Goal: Information Seeking & Learning: Learn about a topic

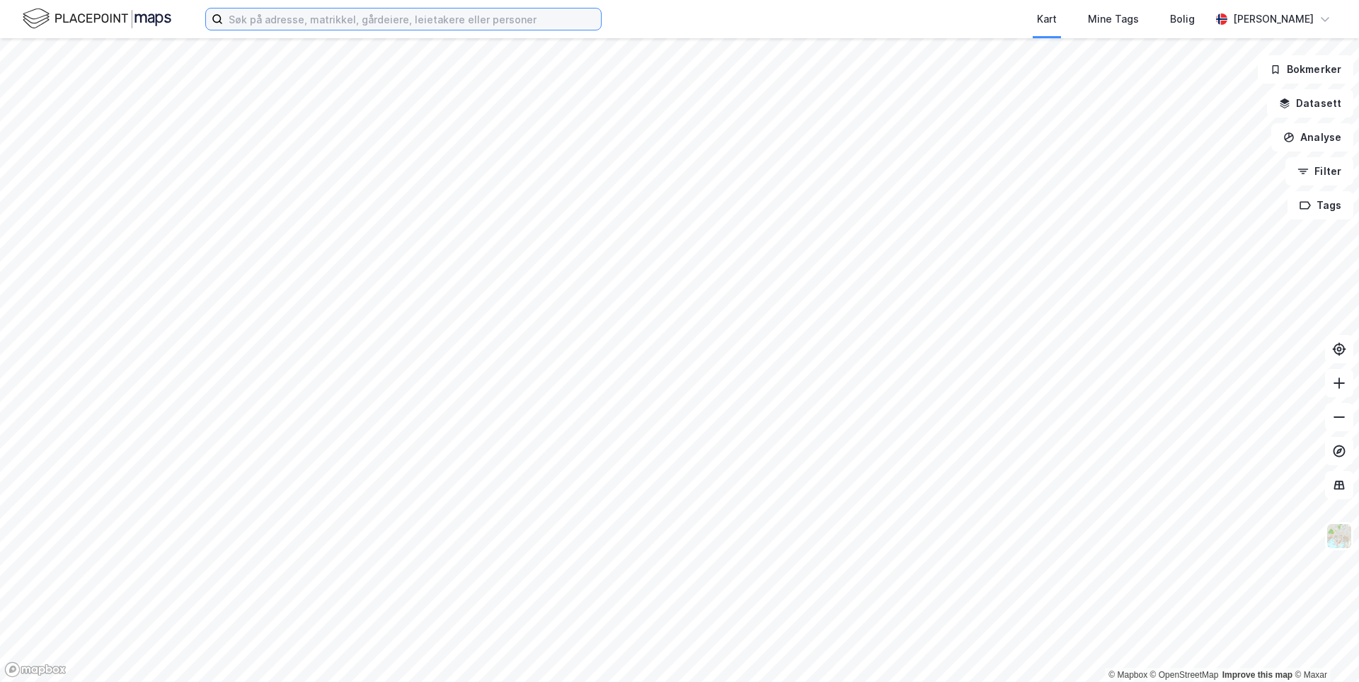
click at [405, 21] on input at bounding box center [412, 18] width 378 height 21
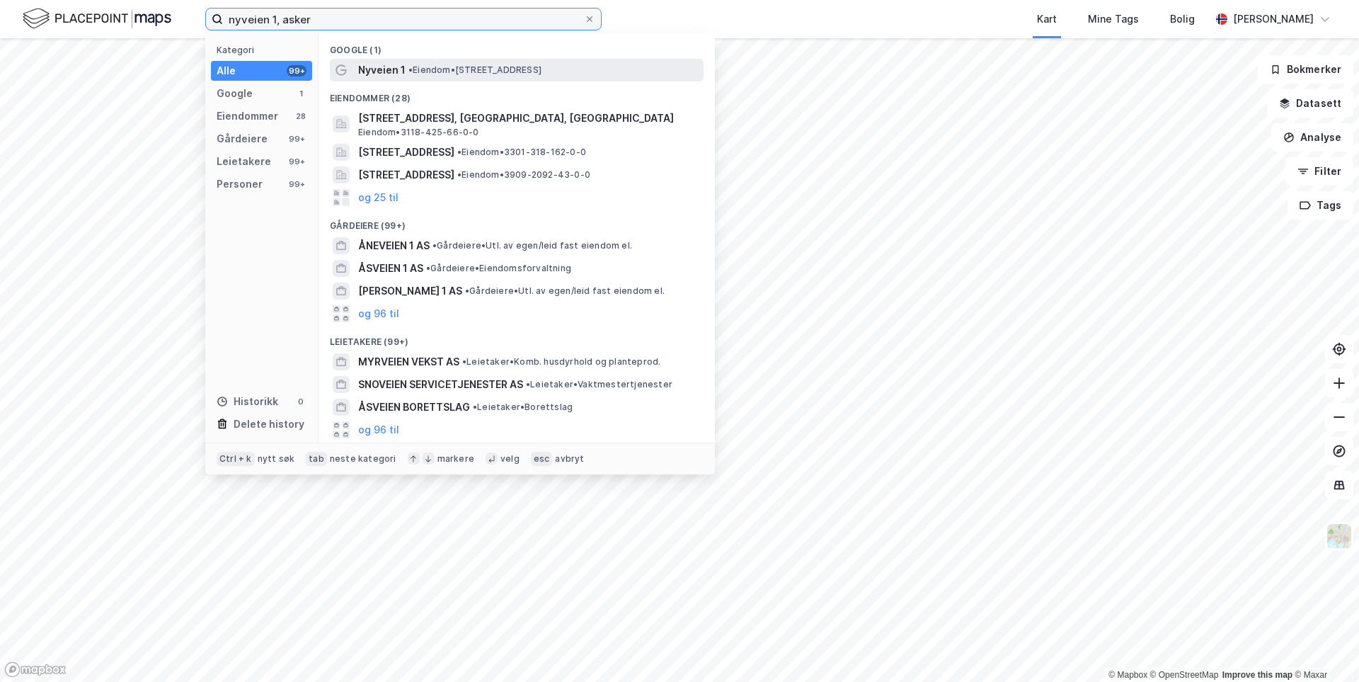
type input "nyveien 1, asker"
click at [426, 73] on span "• Eiendom • [STREET_ADDRESS]" at bounding box center [474, 69] width 133 height 11
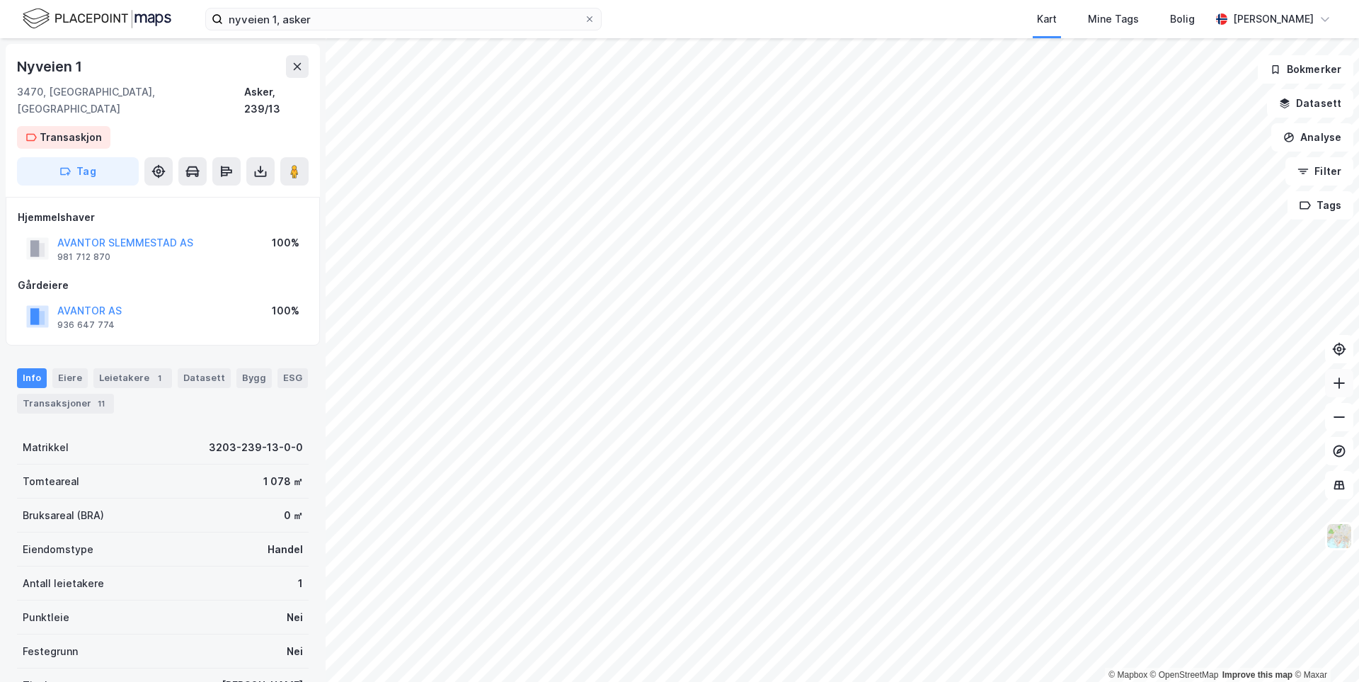
click at [1340, 387] on icon at bounding box center [1339, 383] width 14 height 14
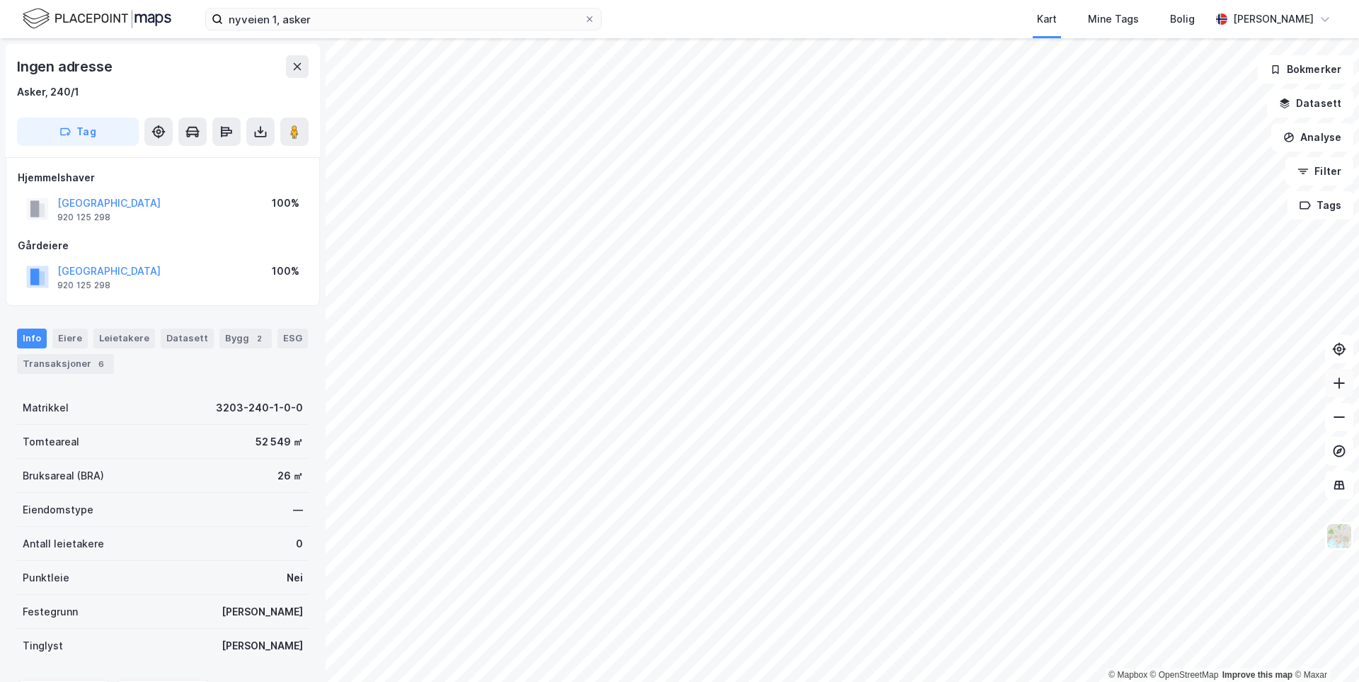
click at [1335, 386] on icon at bounding box center [1339, 383] width 14 height 14
click at [73, 368] on div "Transaksjoner 6" at bounding box center [65, 364] width 97 height 20
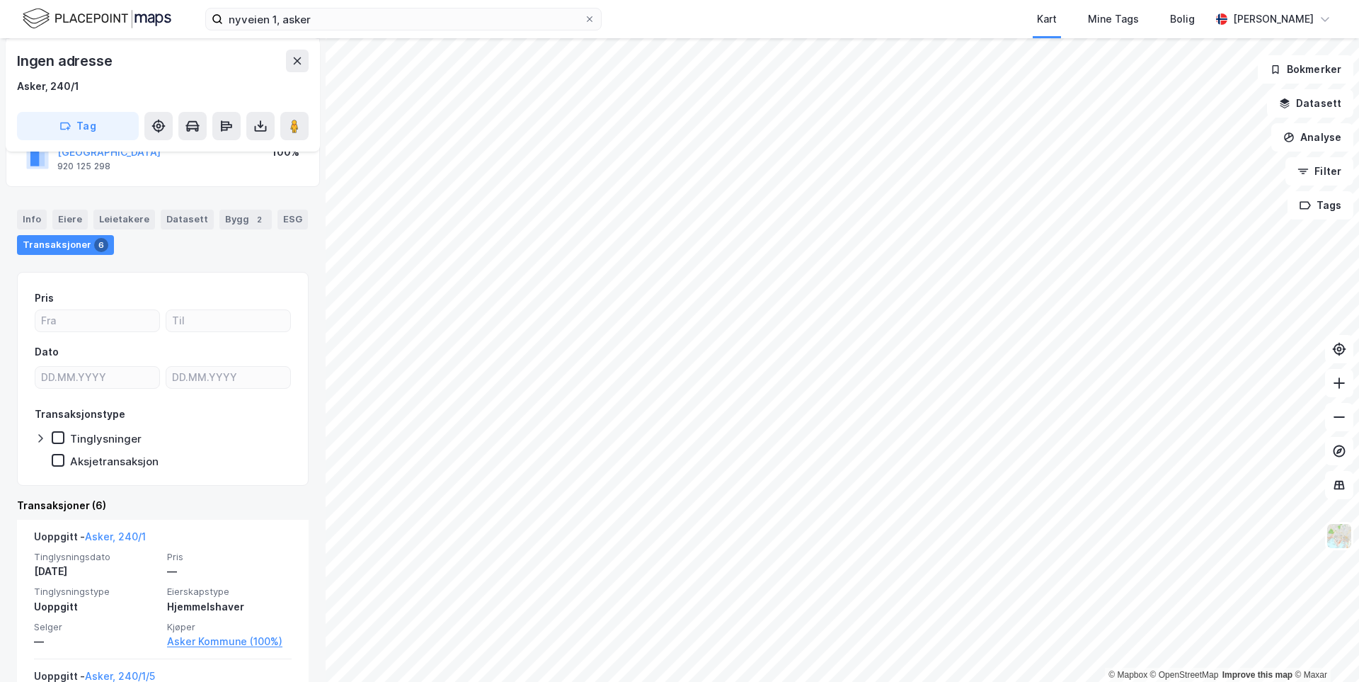
scroll to position [142, 0]
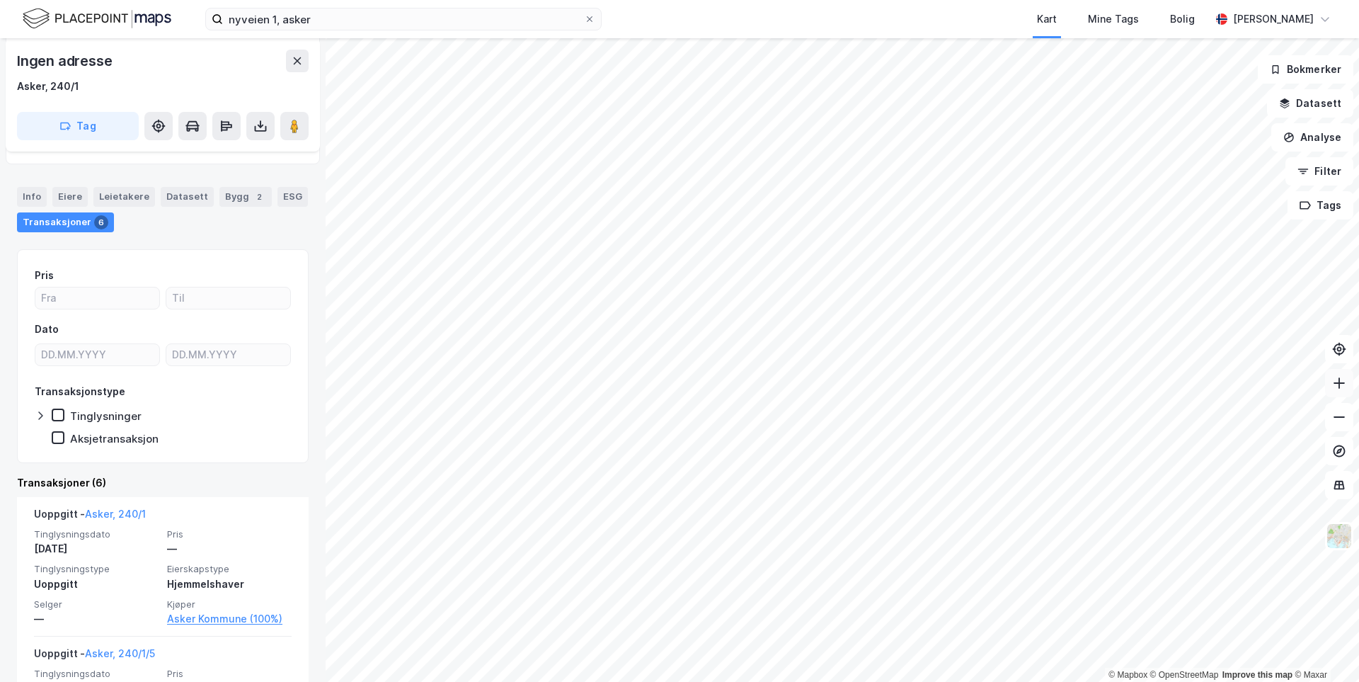
click at [1328, 383] on button at bounding box center [1339, 383] width 28 height 28
click at [1329, 383] on button at bounding box center [1339, 383] width 28 height 28
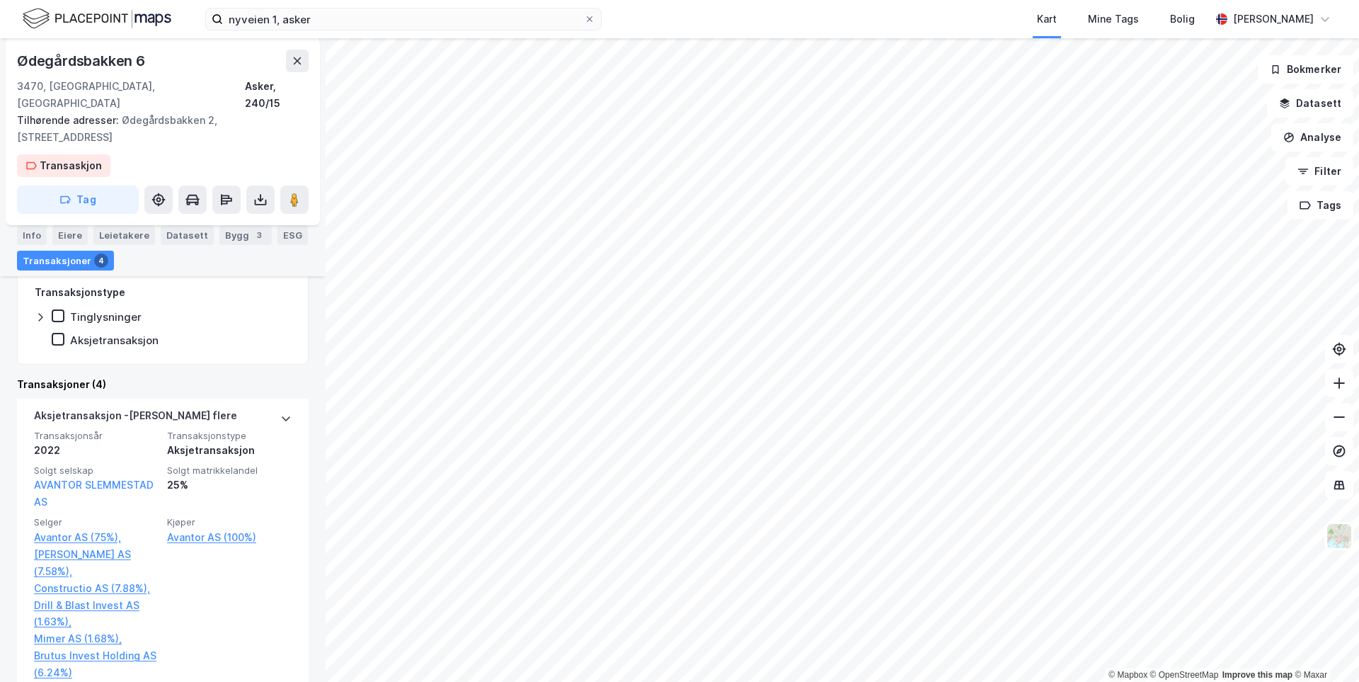
scroll to position [243, 0]
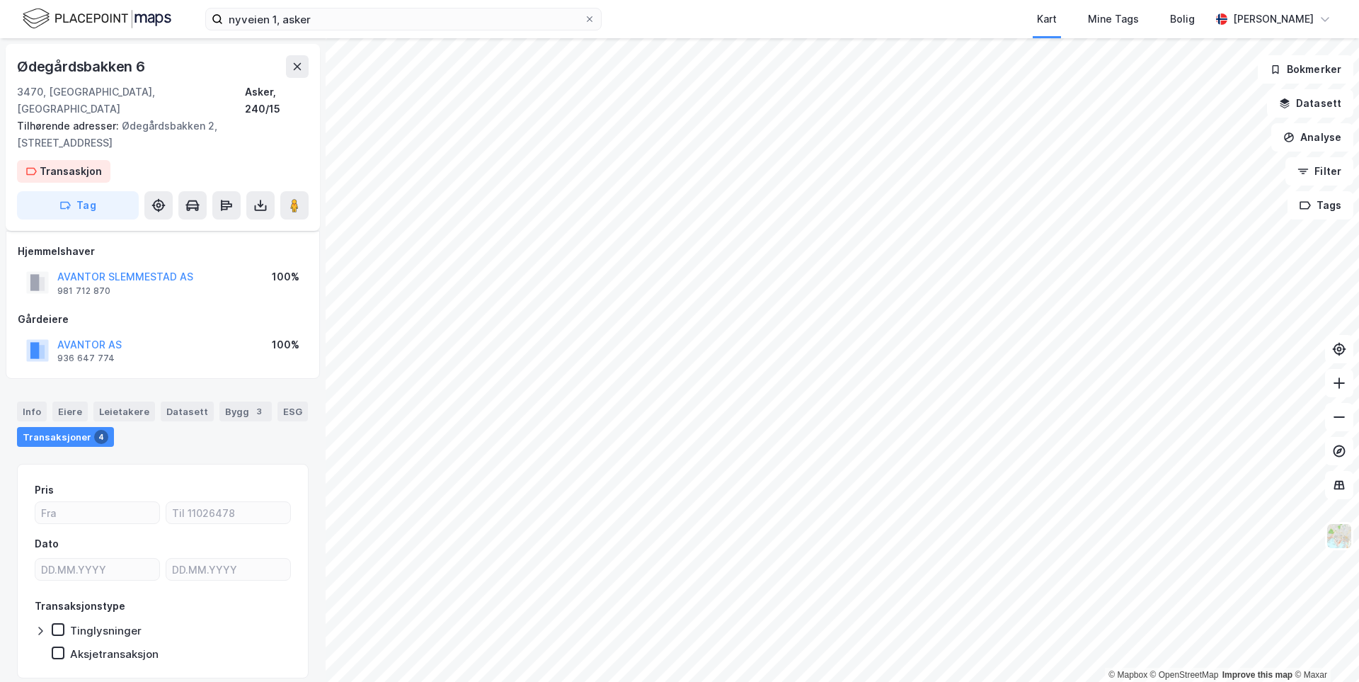
scroll to position [30, 0]
